Goal: Use online tool/utility

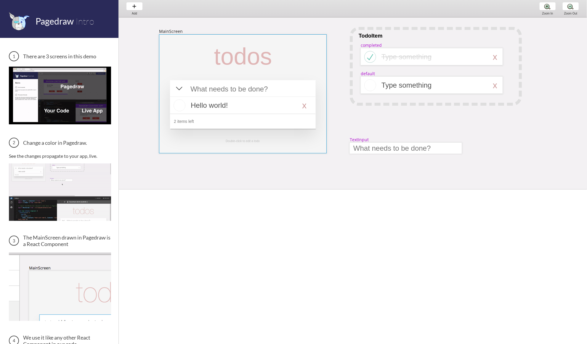
click at [207, 49] on div at bounding box center [243, 93] width 168 height 119
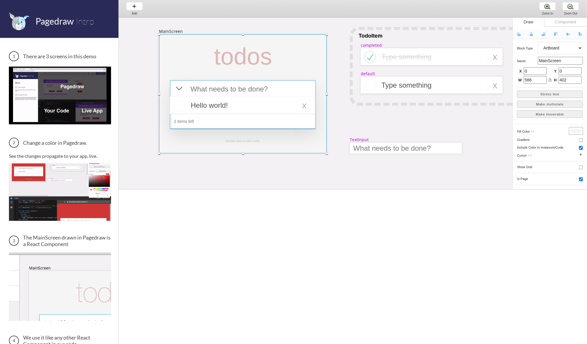
click at [304, 83] on div at bounding box center [243, 104] width 146 height 49
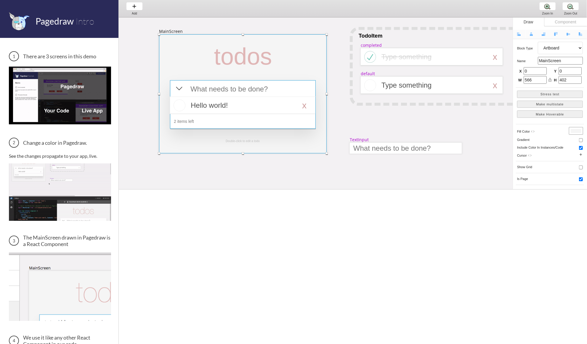
select select "4"
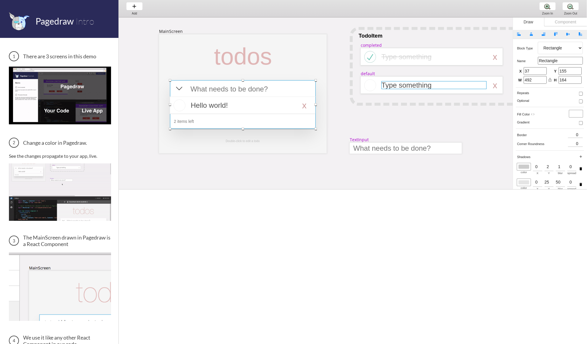
click at [397, 85] on div at bounding box center [434, 85] width 105 height 8
select select "3"
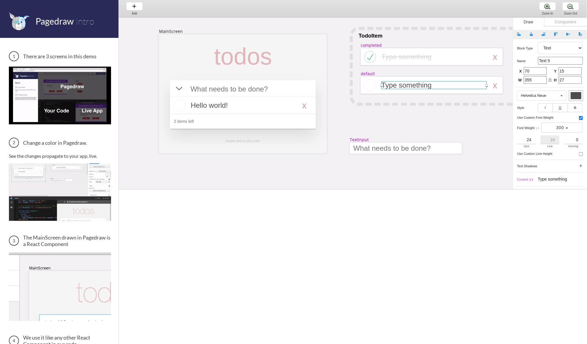
click at [565, 23] on div "Component" at bounding box center [565, 21] width 43 height 9
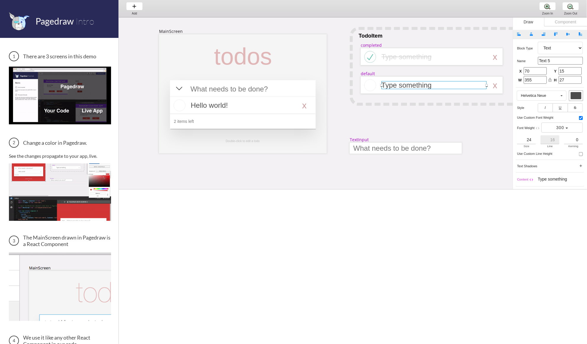
select select "1"
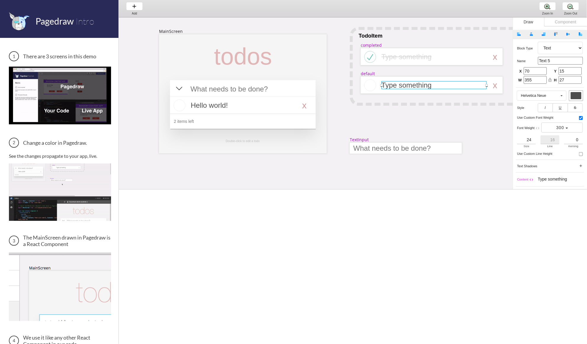
select select "8"
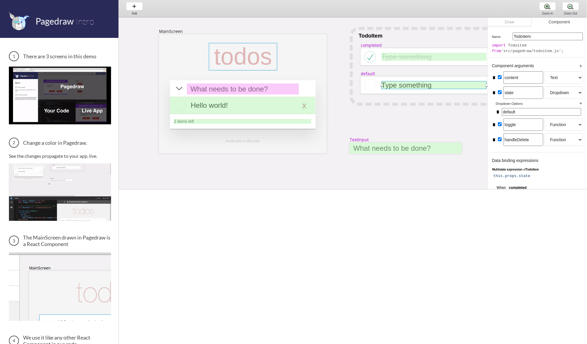
click at [272, 67] on div at bounding box center [243, 57] width 68 height 28
select select "6"
select select "7"
select select "3"
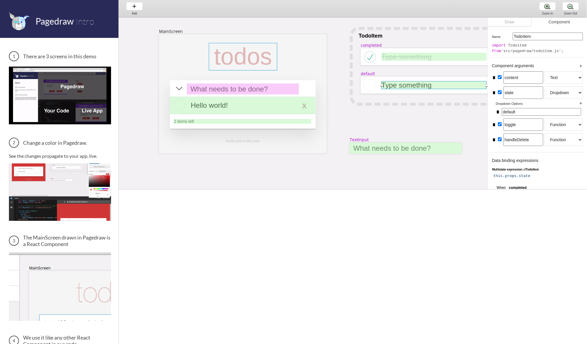
select select "8"
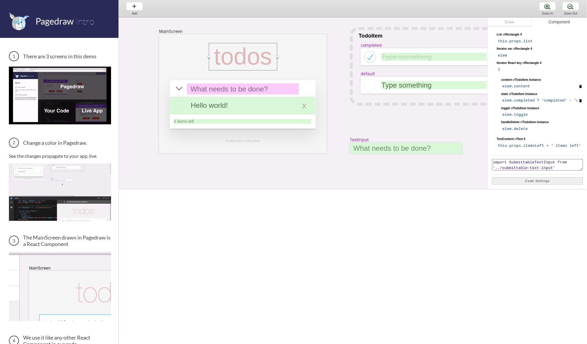
scroll to position [244, 0]
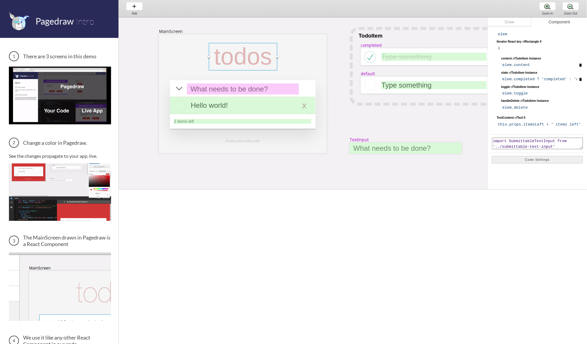
click at [563, 23] on div "Component" at bounding box center [559, 21] width 55 height 9
click at [541, 158] on button "Code Settings" at bounding box center [537, 159] width 91 height 7
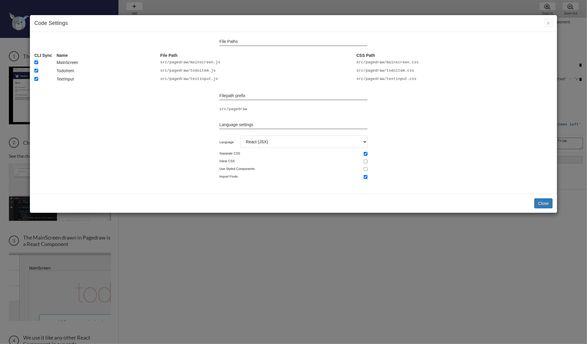
click at [281, 252] on div "× Close Code Settings File Paths CLI Sync Name File Path CSS Path MainScreen sr…" at bounding box center [293, 172] width 587 height 344
